Goal: Information Seeking & Learning: Find specific fact

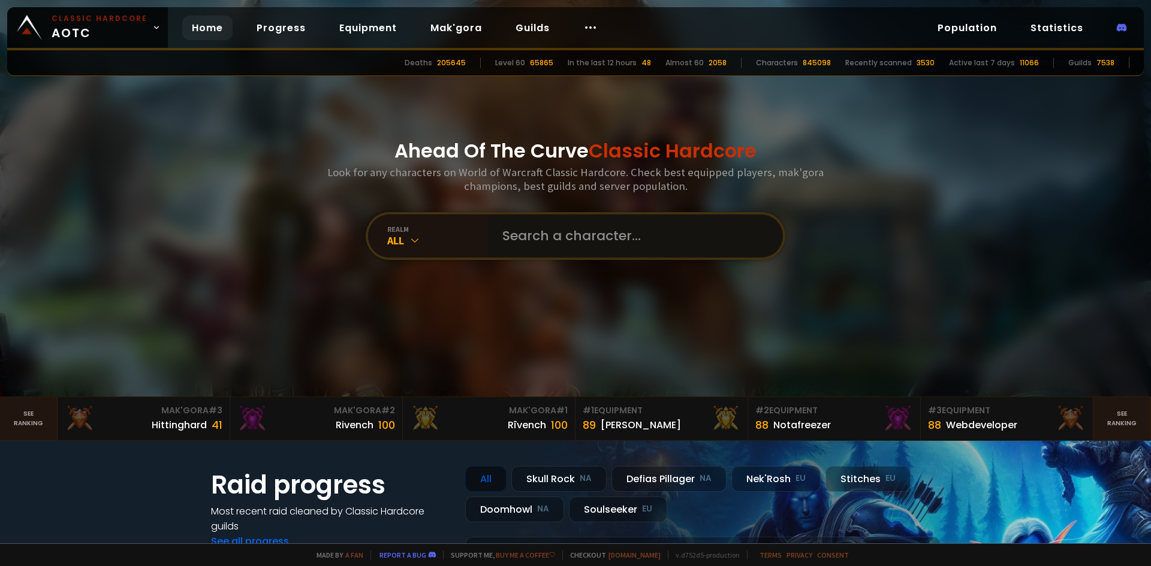
click at [543, 234] on input "text" at bounding box center [631, 236] width 273 height 43
paste input "s"
click at [552, 234] on input "text" at bounding box center [631, 236] width 273 height 43
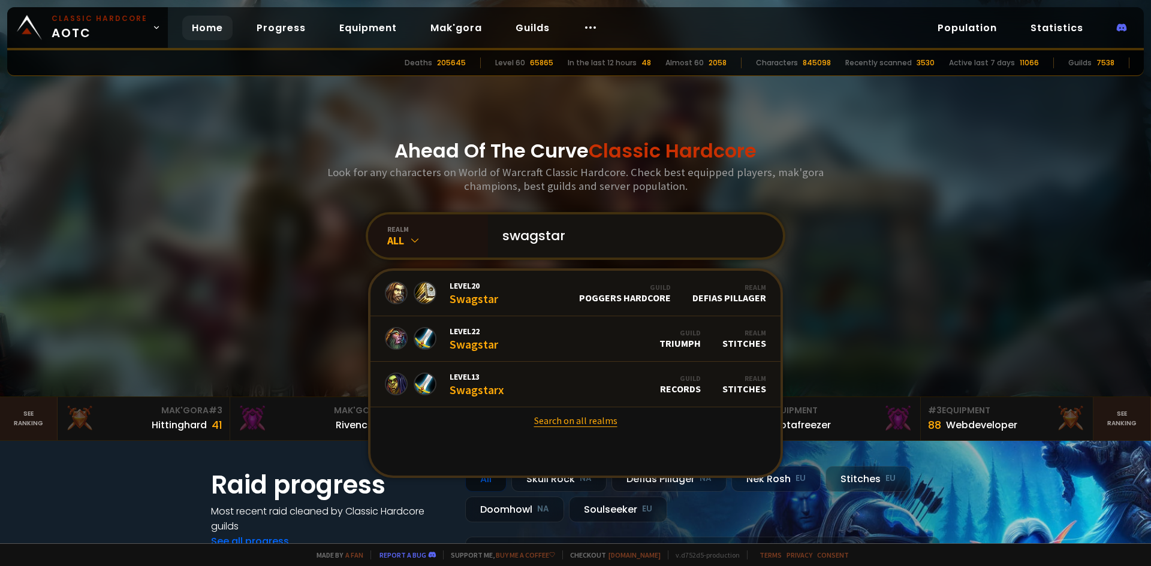
type input "swagstar"
click at [562, 427] on link "Search on all realms" at bounding box center [575, 421] width 410 height 26
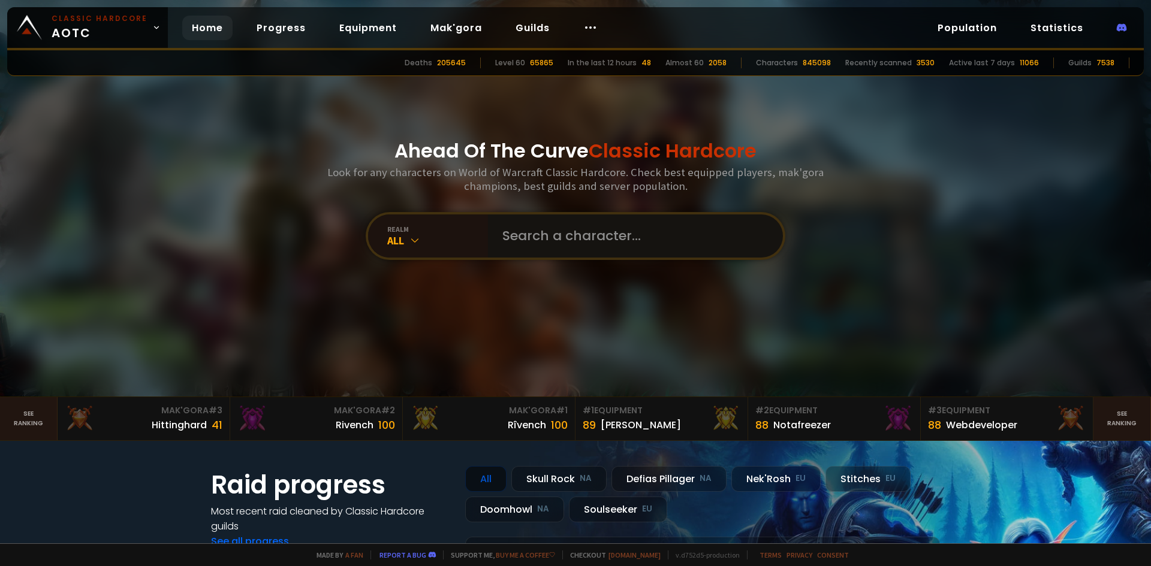
drag, startPoint x: 590, startPoint y: 234, endPoint x: 560, endPoint y: 229, distance: 30.5
click at [589, 234] on input "text" at bounding box center [631, 236] width 273 height 43
click at [215, 32] on link "Home" at bounding box center [207, 28] width 50 height 25
click at [544, 234] on input "text" at bounding box center [631, 236] width 273 height 43
click at [395, 243] on div "All" at bounding box center [437, 241] width 101 height 14
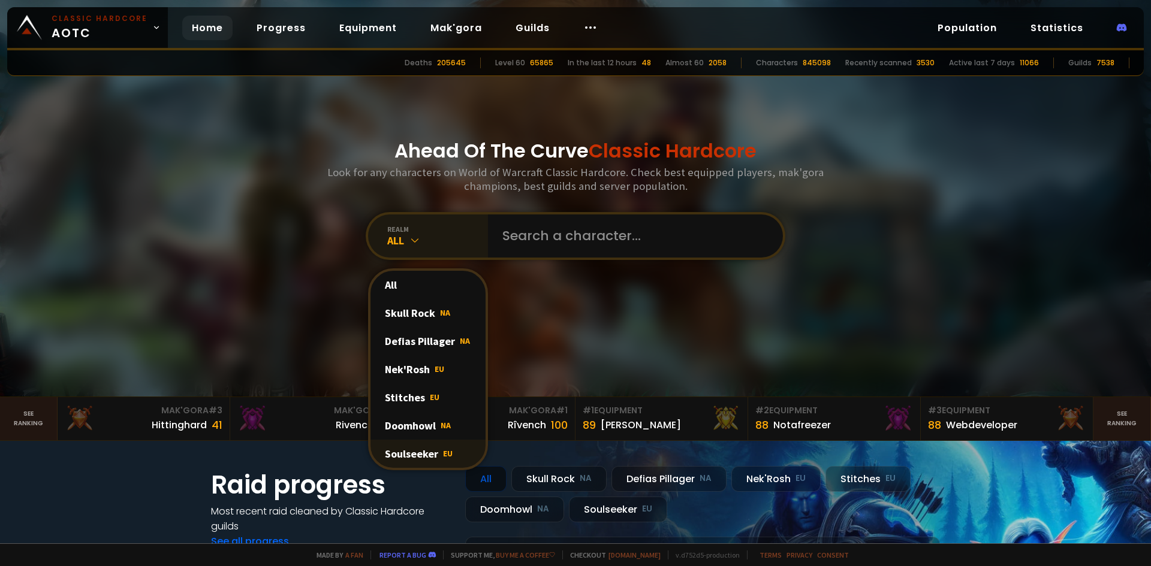
click at [415, 456] on div "Soulseeker EU" at bounding box center [427, 454] width 115 height 28
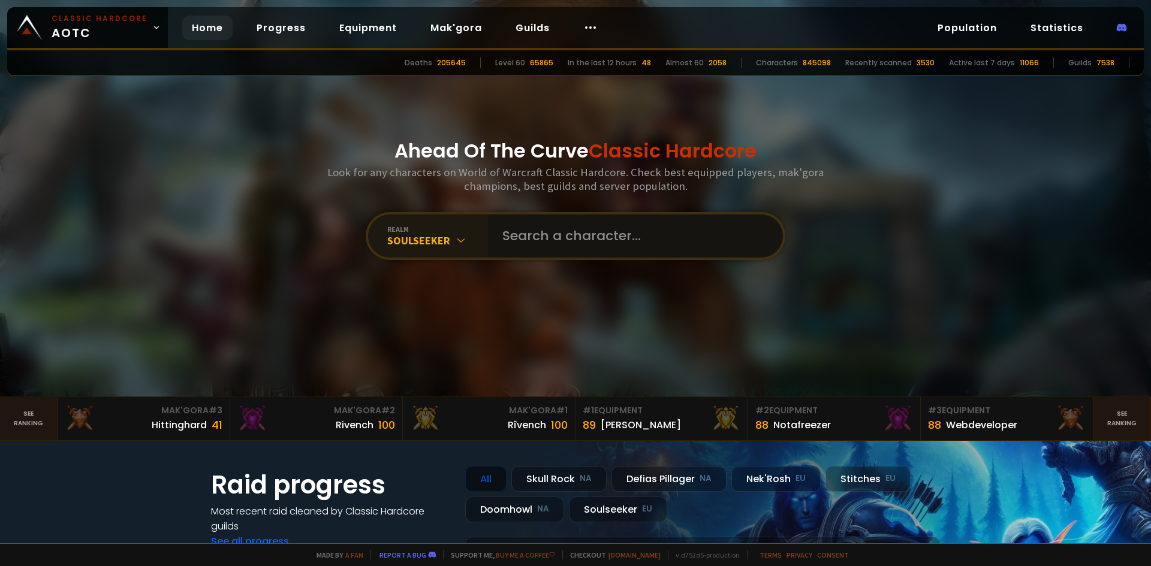
click at [565, 230] on input "text" at bounding box center [631, 236] width 273 height 43
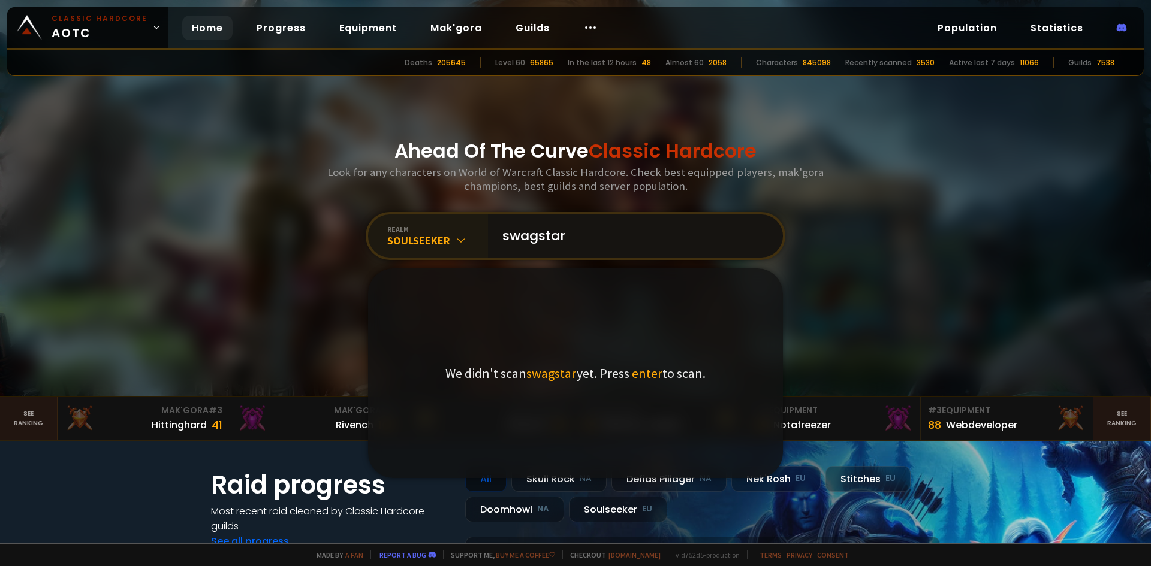
type input "swagstar"
click at [643, 375] on span "enter" at bounding box center [647, 373] width 31 height 17
click at [581, 244] on input "swagstar" at bounding box center [631, 236] width 273 height 43
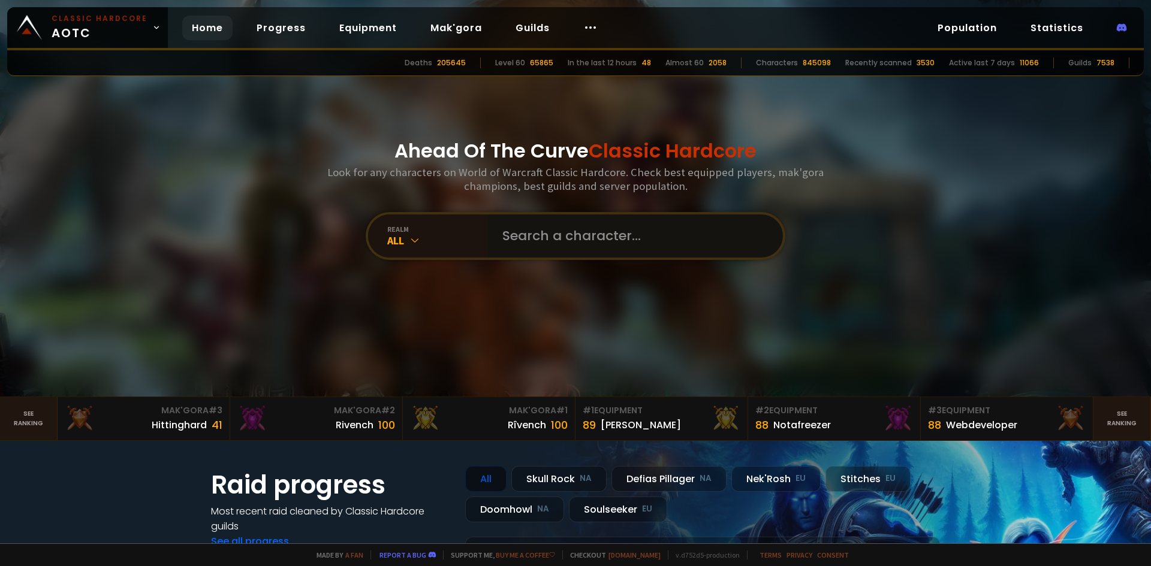
click at [581, 222] on input "text" at bounding box center [631, 236] width 273 height 43
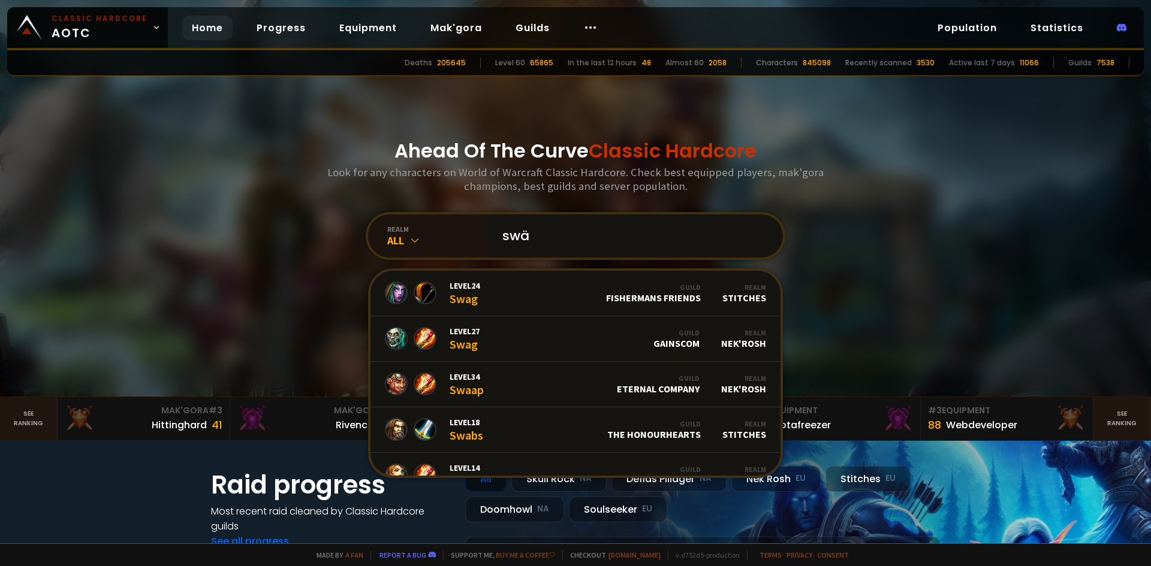
type input "swäg"
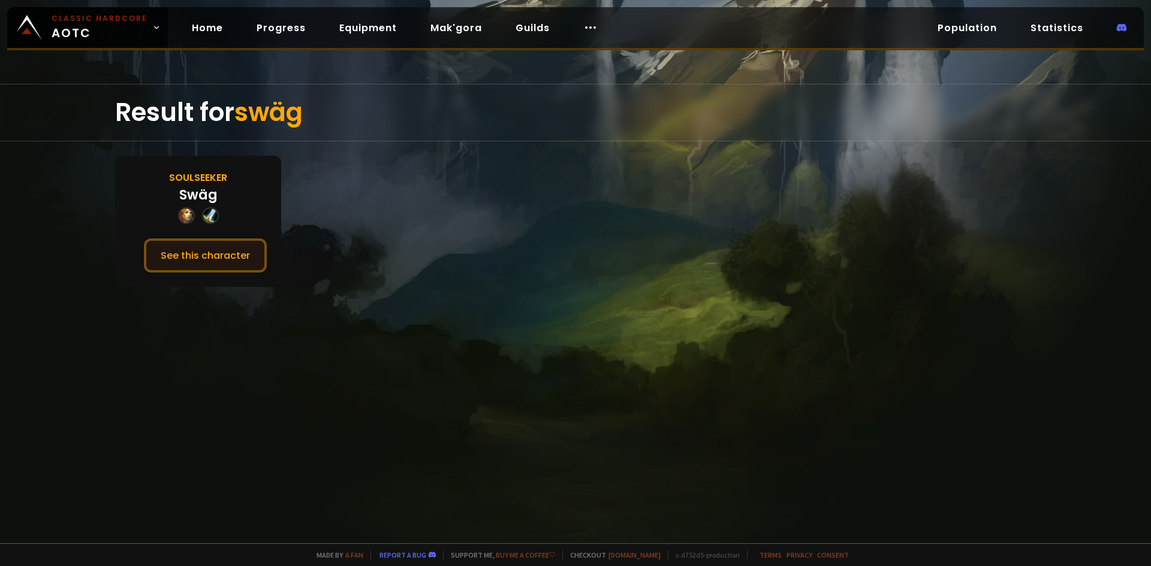
click at [249, 261] on button "See this character" at bounding box center [205, 256] width 123 height 34
